Goal: Book appointment/travel/reservation

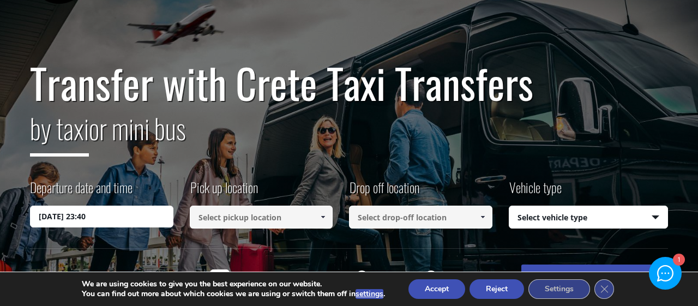
scroll to position [113, 0]
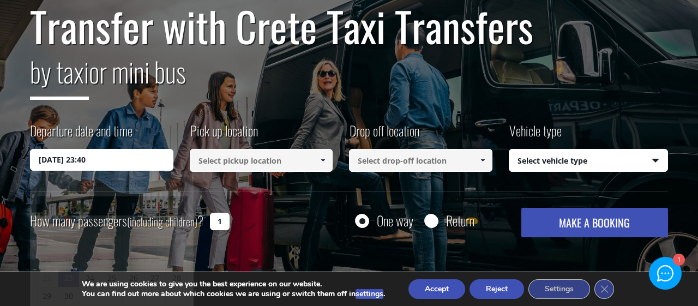
click at [47, 158] on input "23/09/2025 23:40" at bounding box center [101, 160] width 143 height 22
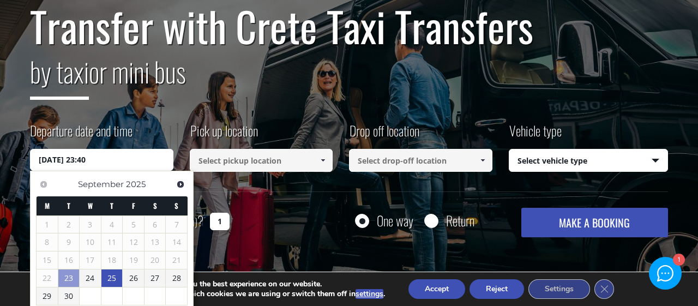
click at [109, 279] on link "25" at bounding box center [111, 277] width 21 height 17
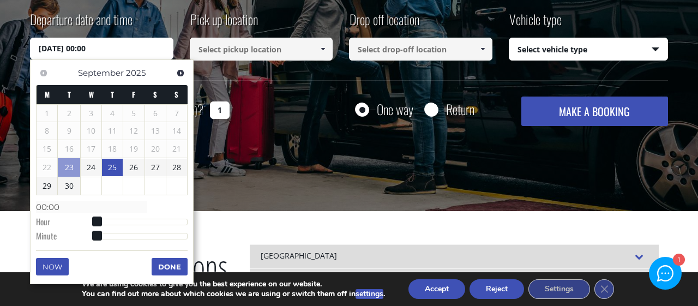
scroll to position [227, 0]
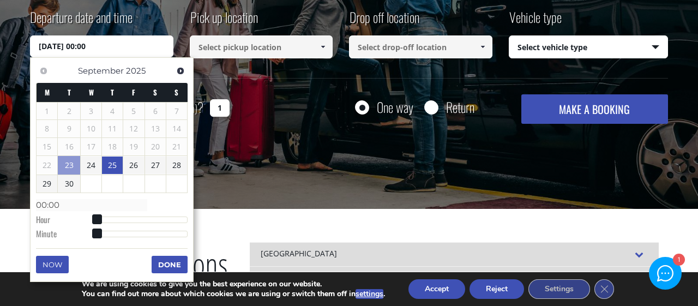
type input "25/09/2025 04:00"
type input "04:00"
click at [111, 216] on div at bounding box center [141, 219] width 91 height 7
click at [111, 216] on span at bounding box center [113, 219] width 10 height 10
type input "25/09/2025 10:00"
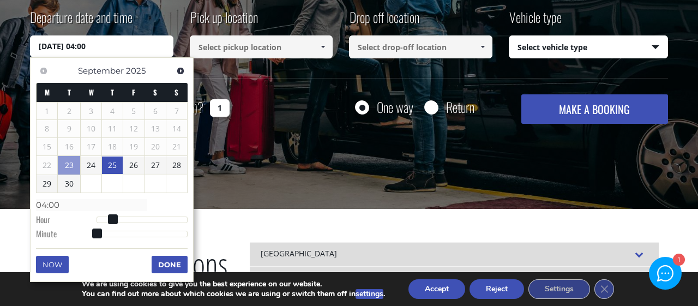
type input "10:00"
click at [138, 219] on div at bounding box center [141, 219] width 91 height 7
type input "25/09/2025 13:00"
type input "13:00"
click at [148, 217] on div at bounding box center [141, 219] width 91 height 7
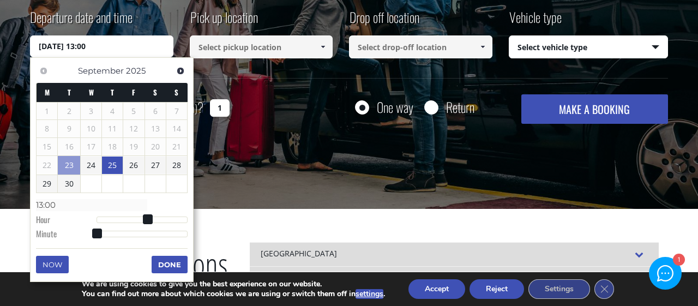
type input "25/09/2025 09:00"
type input "09:00"
click at [131, 219] on div at bounding box center [141, 219] width 91 height 7
type input "25/09/2025 12:00"
type input "12:00"
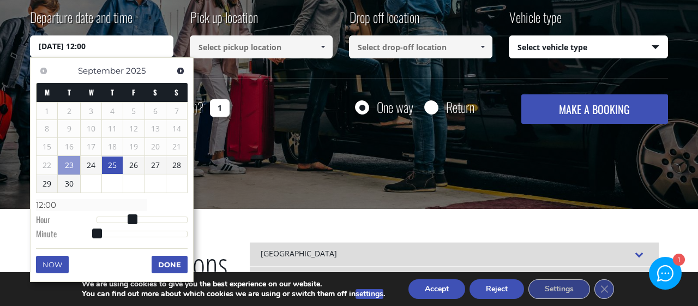
click at [142, 218] on div at bounding box center [141, 219] width 91 height 7
click at [142, 218] on span at bounding box center [144, 219] width 10 height 10
click at [152, 213] on dl "Time 12:00 Hour Minute Second Millisecond Microsecond Time Zone -1200 -1100 -10…" at bounding box center [112, 219] width 152 height 46
type input "25/09/2025 14:00"
type input "14:00"
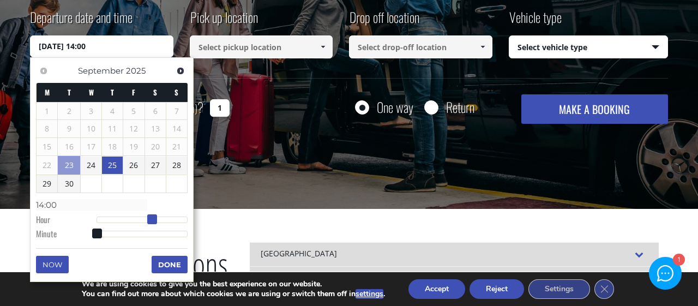
click at [151, 219] on div at bounding box center [141, 219] width 91 height 7
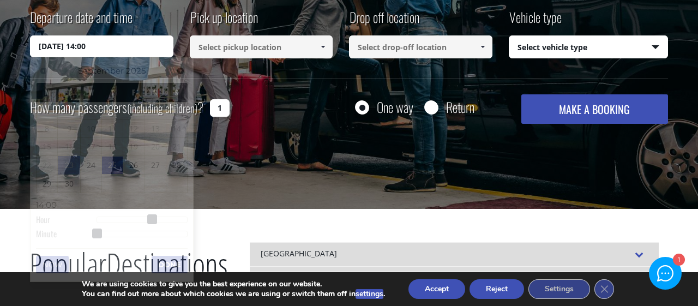
click at [248, 167] on div "Transfer with Crete Taxi Transfers by taxi or mini bus Departure date and time …" at bounding box center [349, 13] width 698 height 392
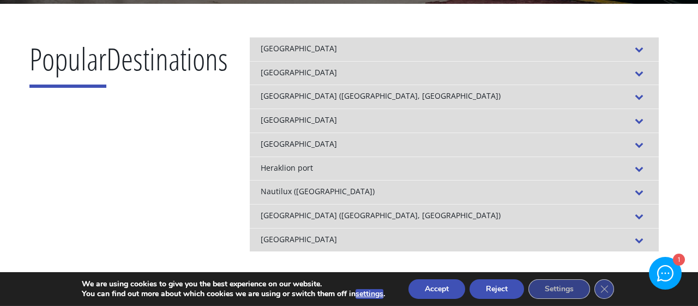
scroll to position [454, 0]
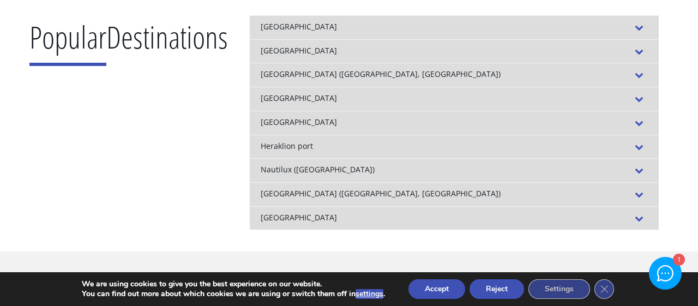
click at [646, 216] on span at bounding box center [638, 218] width 17 height 13
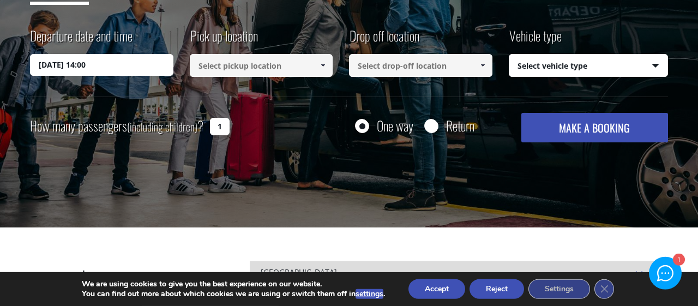
scroll to position [227, 0]
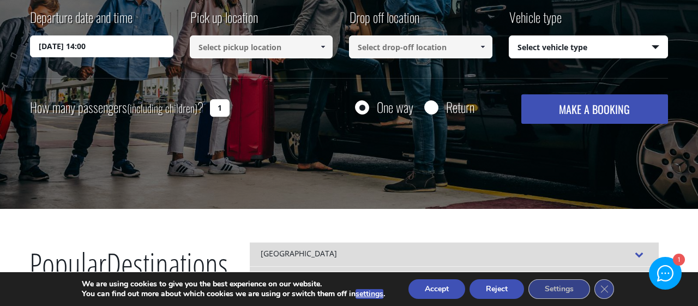
click at [492, 292] on button "Reject" at bounding box center [496, 289] width 55 height 20
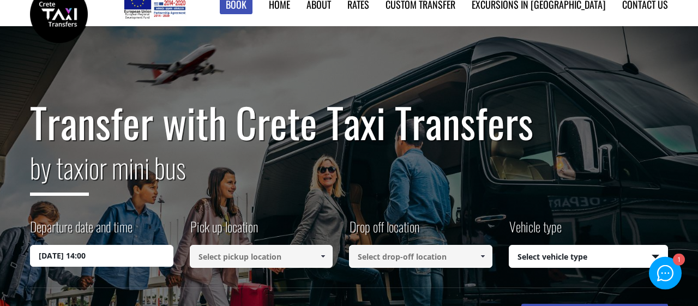
scroll to position [0, 0]
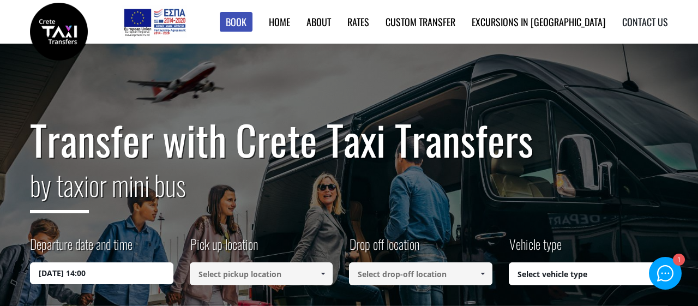
click at [644, 23] on link "Contact us" at bounding box center [645, 22] width 46 height 14
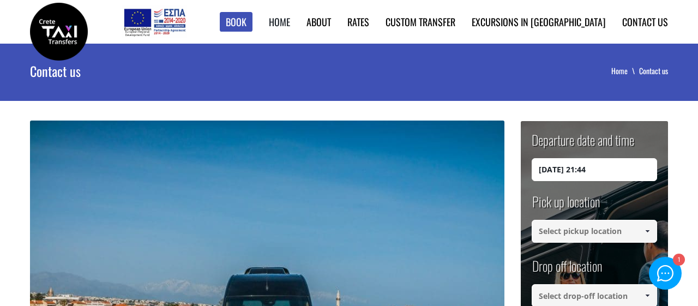
click at [290, 22] on link "Home" at bounding box center [279, 22] width 21 height 14
